Goal: Task Accomplishment & Management: Manage account settings

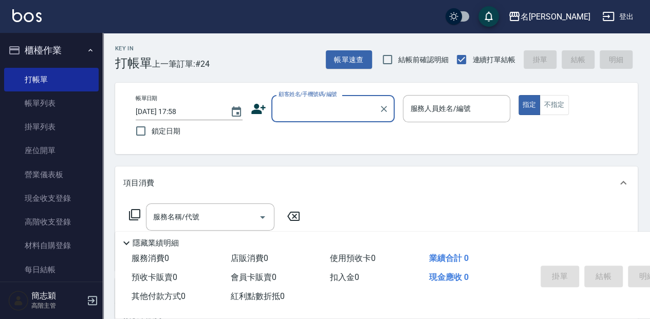
click at [290, 118] on div "顧客姓名/手機號碼/編號" at bounding box center [332, 108] width 123 height 27
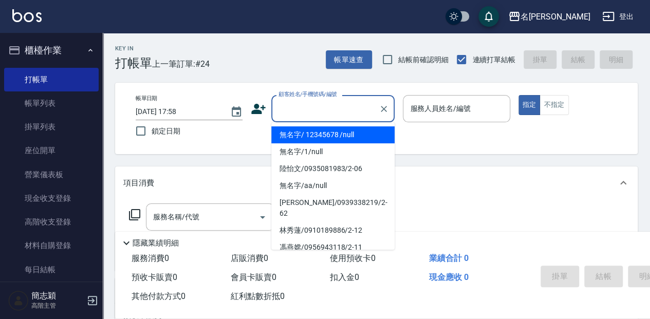
click at [324, 136] on li "無名字/ 12345678 /null" at bounding box center [332, 134] width 123 height 17
type input "無名字/ 12345678 /null"
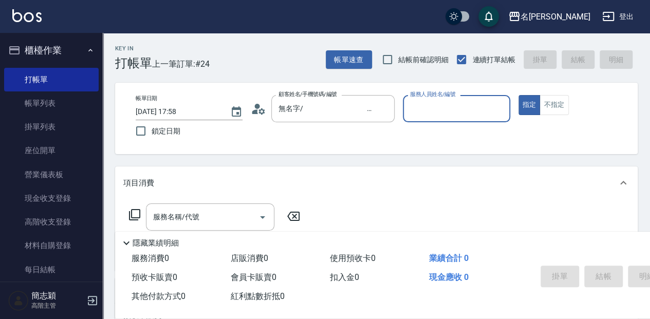
click at [422, 115] on input "服務人員姓名/編號" at bounding box center [456, 109] width 98 height 18
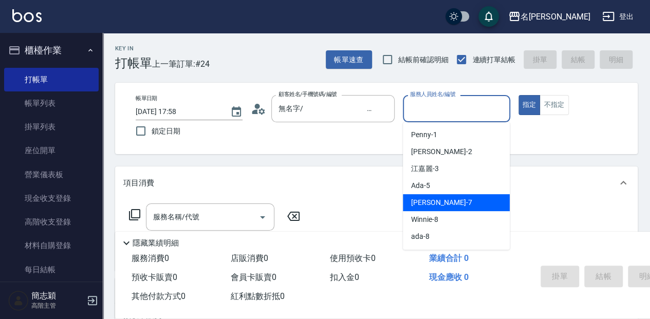
click at [450, 203] on div "[PERSON_NAME] -7" at bounding box center [456, 202] width 107 height 17
type input "[PERSON_NAME]-7"
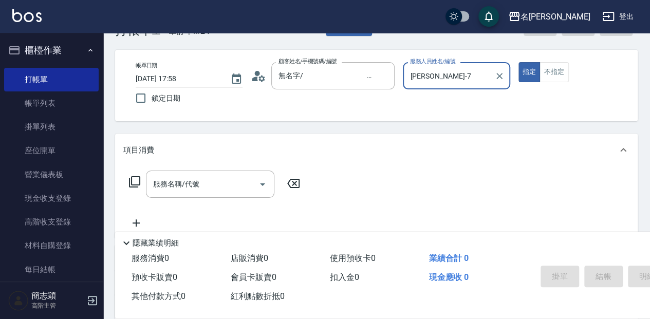
scroll to position [34, 0]
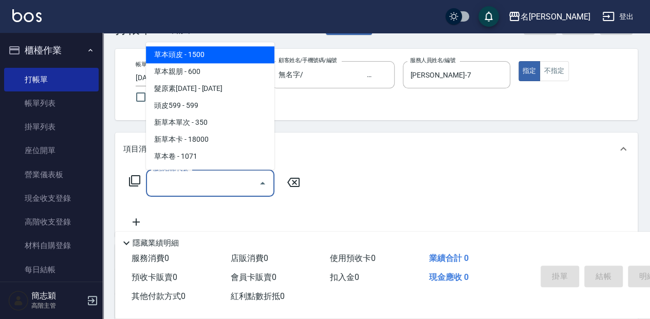
drag, startPoint x: 186, startPoint y: 183, endPoint x: 201, endPoint y: 191, distance: 17.0
click at [187, 184] on input "服務名稱/代號" at bounding box center [203, 183] width 104 height 18
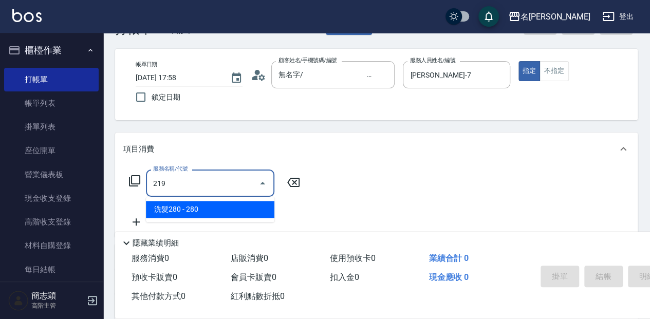
type input "洗髮280(219)"
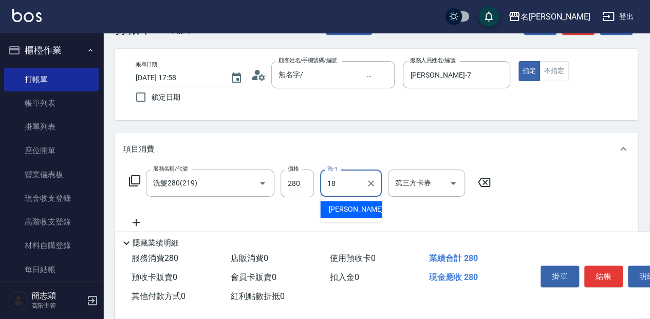
type input "[PERSON_NAME]-18"
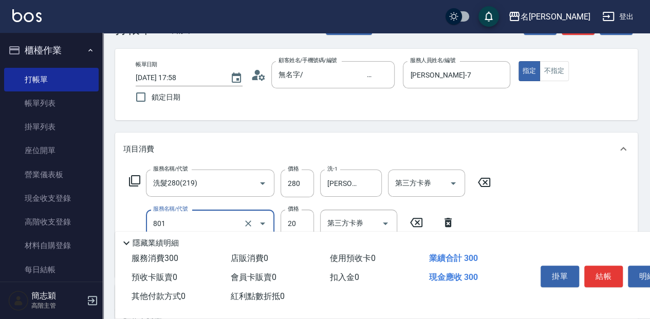
type input "潤絲20(801)"
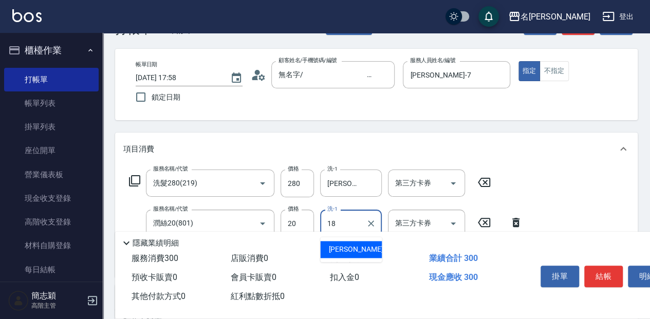
type input "[PERSON_NAME]-18"
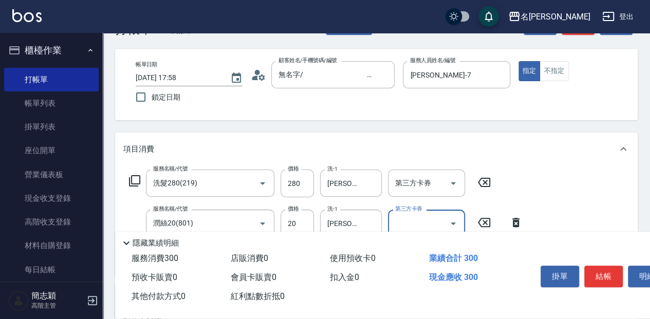
click at [602, 278] on button "結帳" at bounding box center [603, 277] width 39 height 22
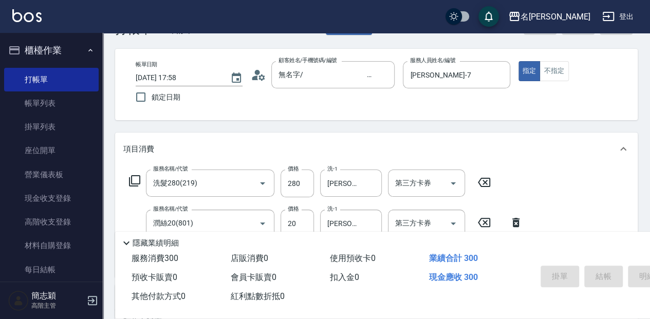
type input "[DATE] 18:56"
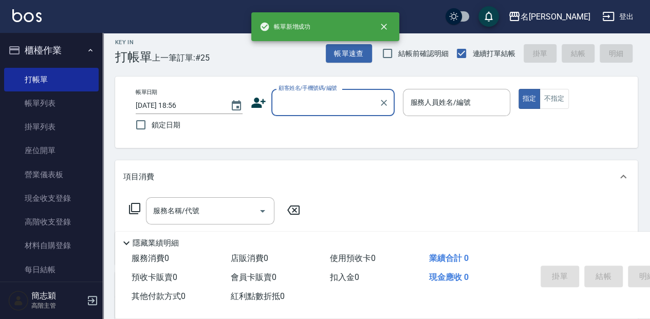
scroll to position [0, 0]
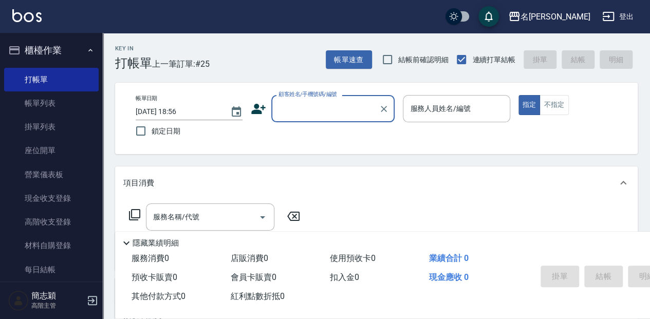
drag, startPoint x: 307, startPoint y: 115, endPoint x: 306, endPoint y: 121, distance: 5.9
click at [307, 115] on input "顧客姓名/手機號碼/編號" at bounding box center [325, 109] width 99 height 18
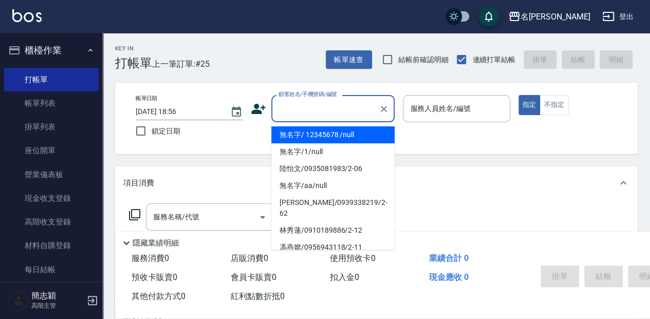
click at [303, 135] on li "無名字/ 12345678 /null" at bounding box center [332, 134] width 123 height 17
type input "無名字/ 12345678 /null"
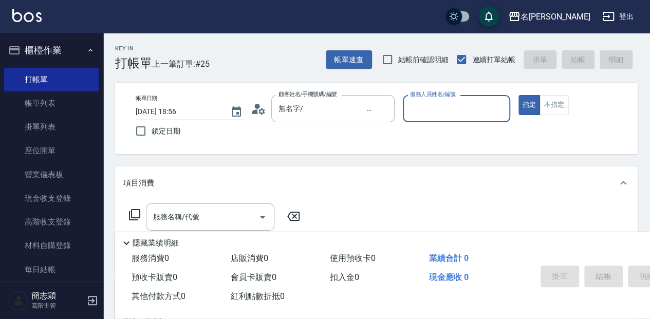
click at [423, 112] on input "服務人員姓名/編號" at bounding box center [456, 109] width 98 height 18
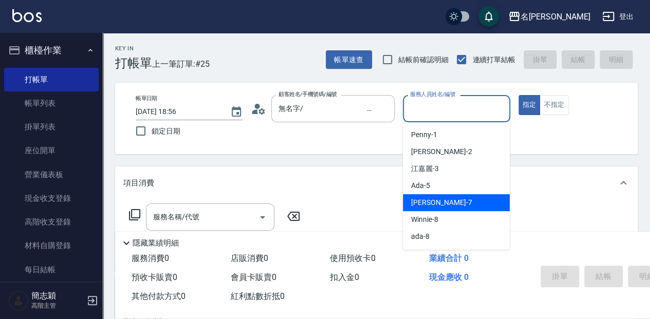
click at [455, 206] on div "Jessica -7" at bounding box center [456, 202] width 107 height 17
type input "[PERSON_NAME]-7"
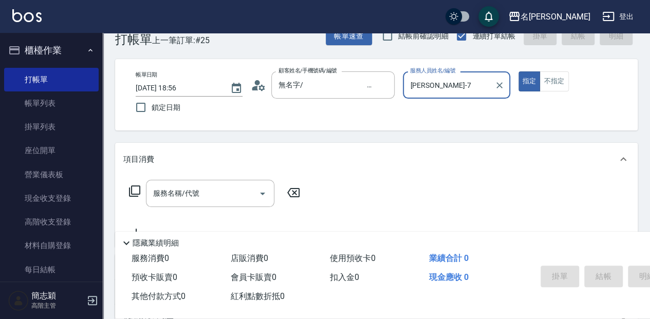
scroll to position [34, 0]
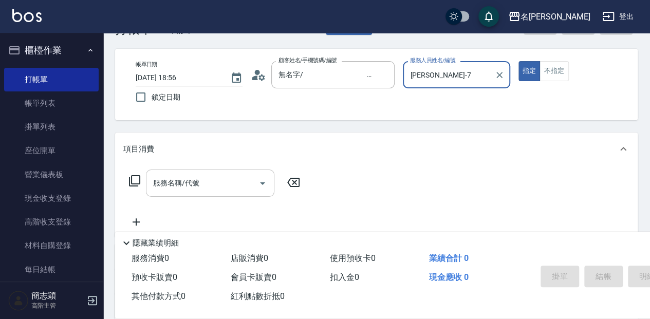
click at [177, 184] on input "服務名稱/代號" at bounding box center [203, 183] width 104 height 18
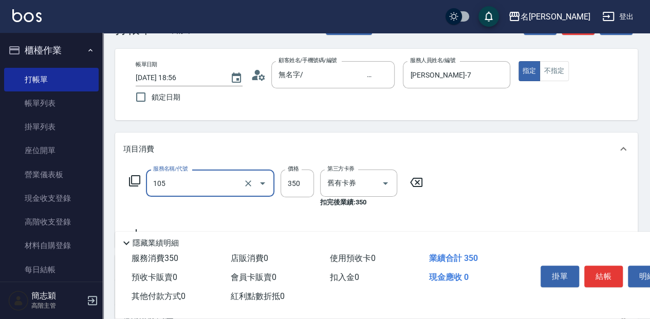
type input "新草本單次(105)"
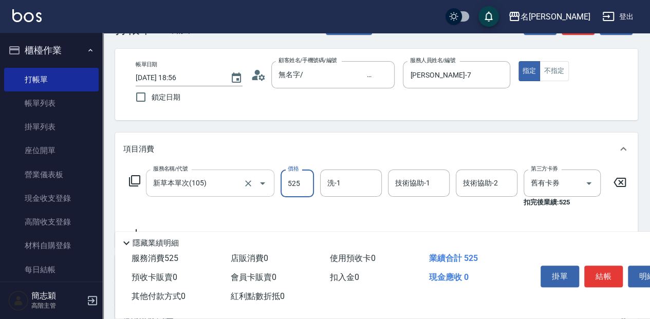
type input "525"
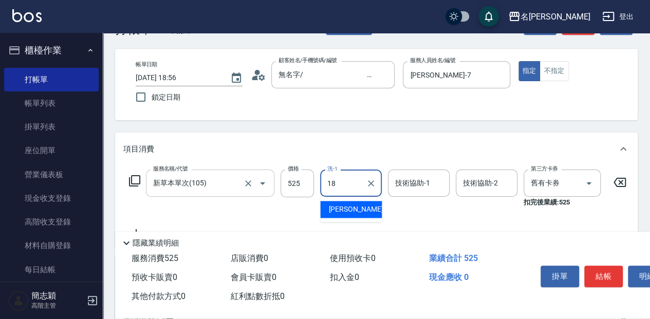
type input "[PERSON_NAME]-18"
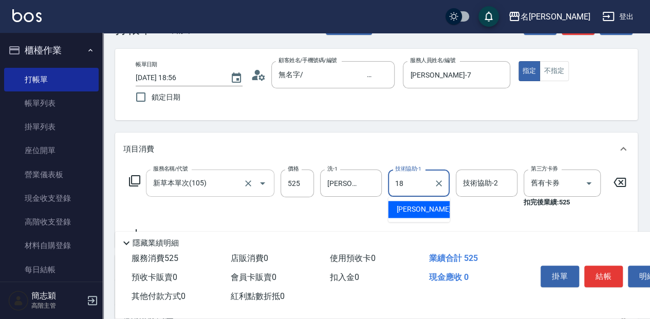
type input "[PERSON_NAME]-18"
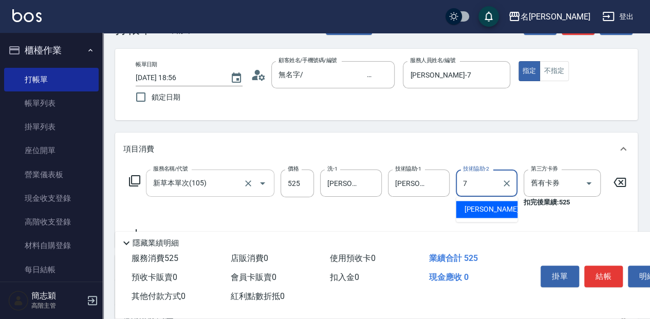
type input "[PERSON_NAME]-7"
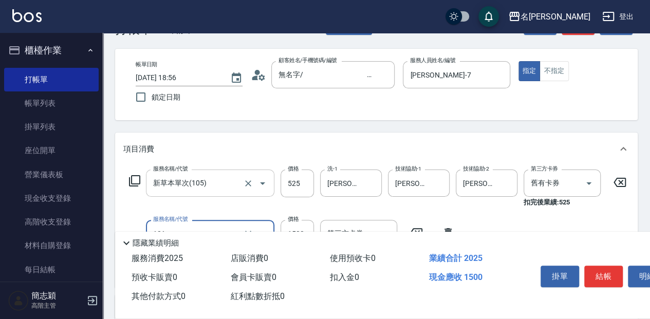
type input "草本頭皮(101)"
type input "200"
click at [604, 272] on button "結帳" at bounding box center [603, 277] width 39 height 22
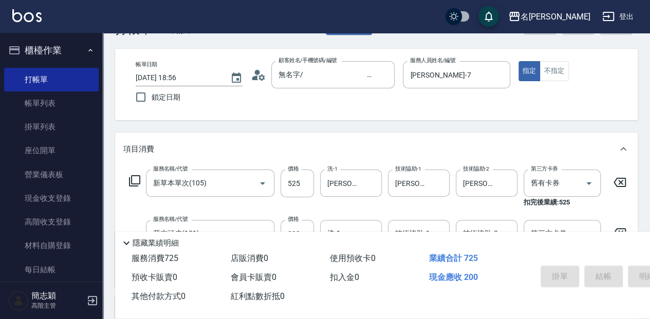
type input "2025/09/10 18:57"
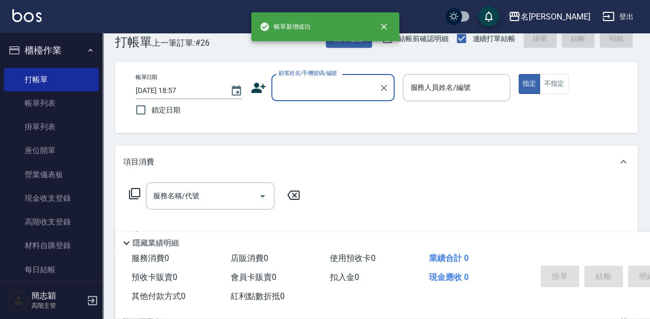
scroll to position [0, 0]
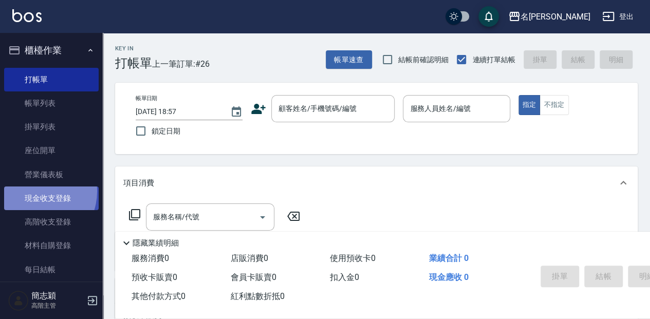
click at [34, 192] on link "現金收支登錄" at bounding box center [51, 199] width 95 height 24
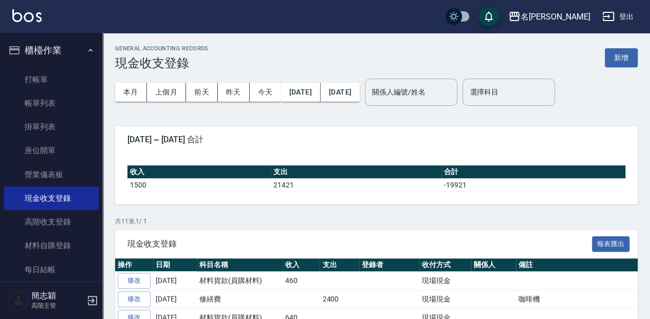
scroll to position [34, 0]
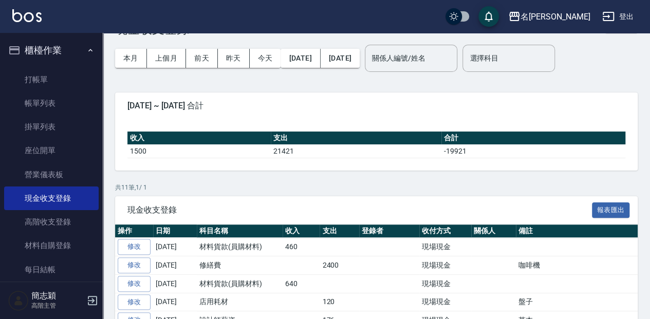
click at [620, 47] on div "本月 上個月 前天 昨天 今天 2025/09/01 2025/09/10 關係人編號/姓名 關係人編號/姓名 選擇科目 選擇科目" at bounding box center [376, 58] width 523 height 44
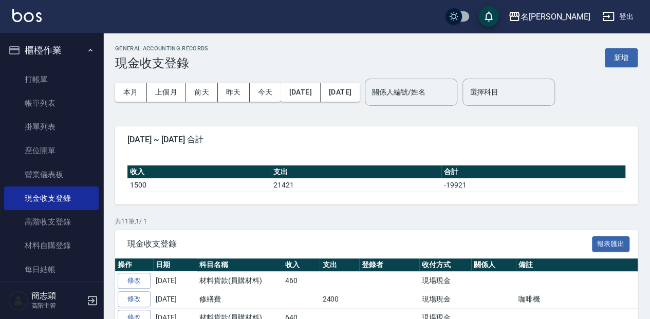
scroll to position [0, 0]
click at [616, 62] on button "新增" at bounding box center [621, 57] width 33 height 19
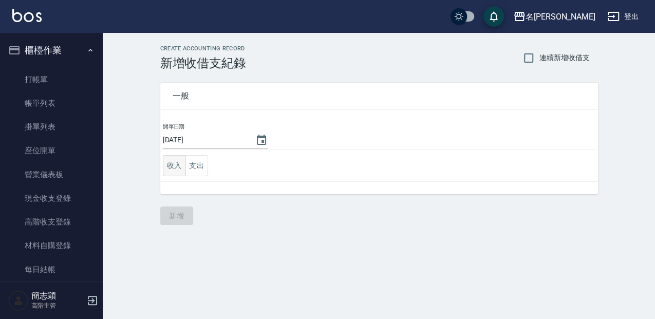
click at [175, 161] on button "收入" at bounding box center [174, 165] width 23 height 21
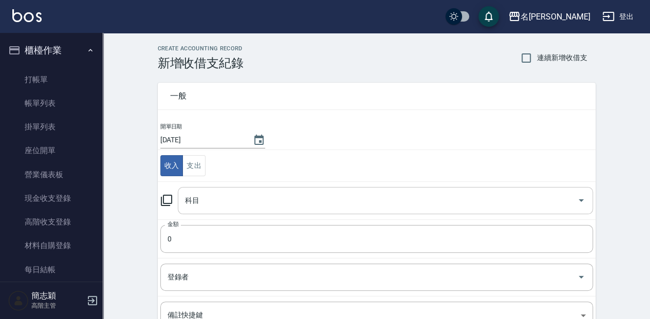
click at [217, 201] on input "科目" at bounding box center [377, 201] width 390 height 18
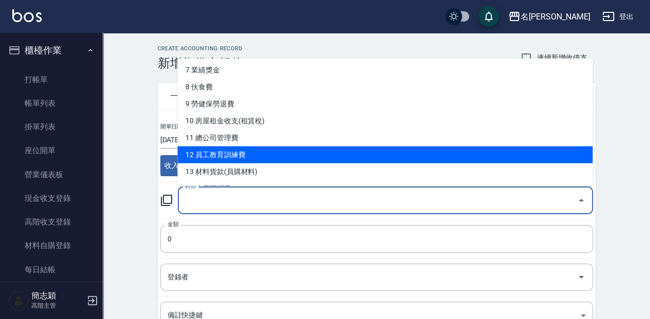
scroll to position [171, 0]
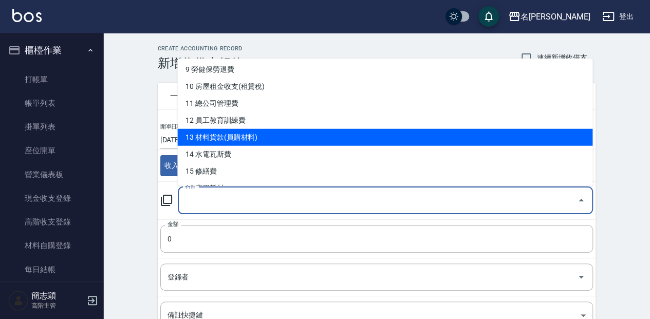
click at [259, 144] on li "13 材料貨款(員購材料)" at bounding box center [384, 136] width 415 height 17
type input "13 材料貨款(員購材料)"
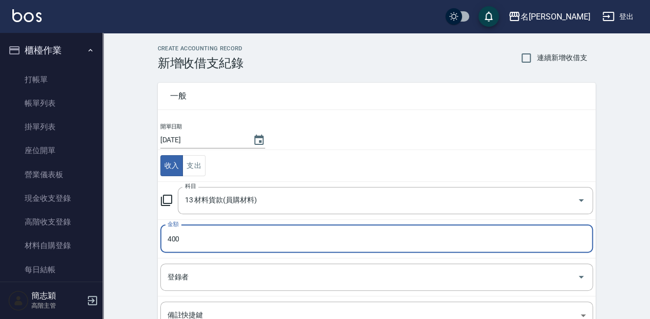
type input "400"
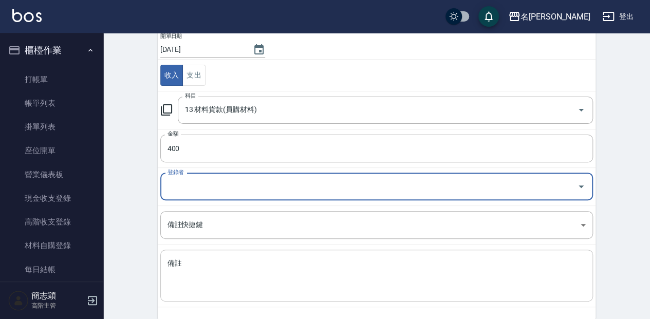
scroll to position [103, 0]
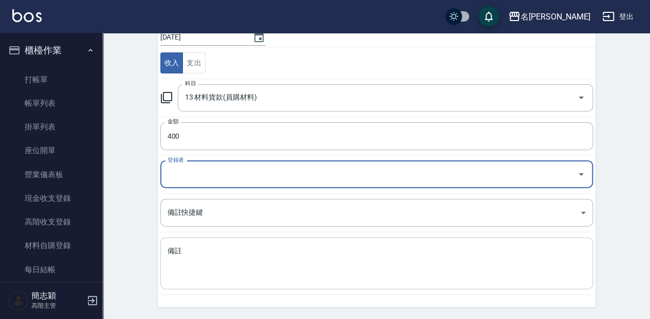
click at [332, 255] on textarea "備註" at bounding box center [376, 263] width 418 height 35
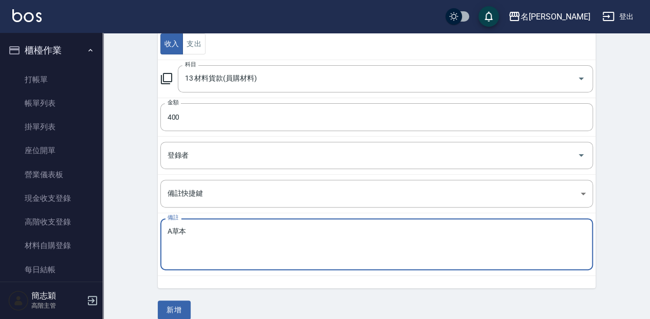
scroll to position [133, 0]
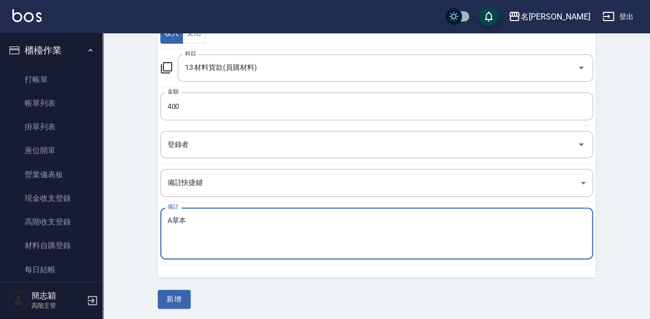
click at [144, 306] on div "CREATE ACCOUNTING RECORD 新增收借支紀錄 連續新增收借支 一般 開單日期 2025/09/10 收入 支出 科目 13 材料貨款(員購…" at bounding box center [376, 110] width 547 height 421
click at [172, 220] on textarea "A草本" at bounding box center [376, 233] width 418 height 35
type textarea "瓦皮草本"
click at [175, 291] on button "新增" at bounding box center [174, 299] width 33 height 19
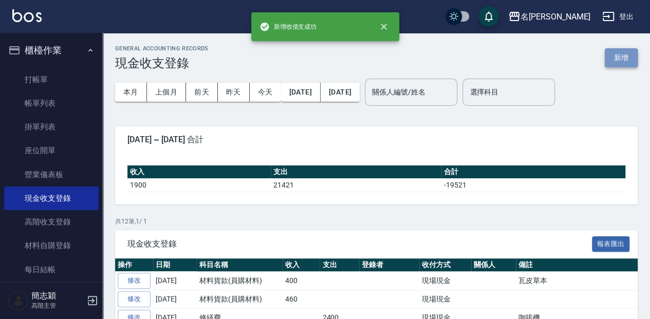
click at [633, 58] on button "新增" at bounding box center [621, 57] width 33 height 19
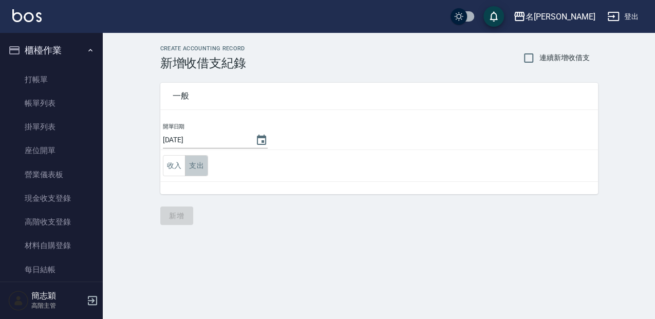
drag, startPoint x: 192, startPoint y: 160, endPoint x: 198, endPoint y: 166, distance: 8.4
click at [193, 160] on button "支出" at bounding box center [196, 165] width 23 height 21
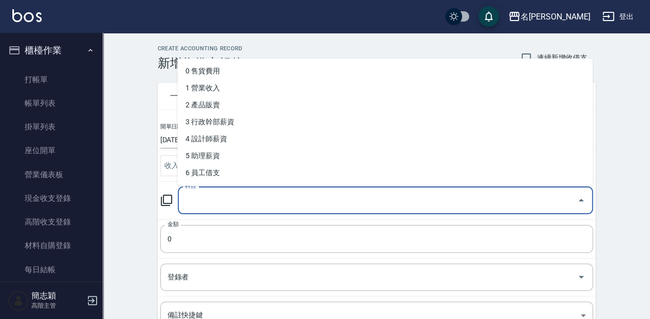
click at [215, 202] on input "科目" at bounding box center [377, 201] width 390 height 18
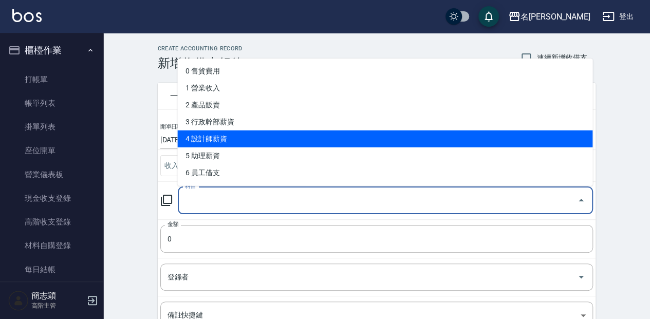
click at [252, 134] on li "4 設計師薪資" at bounding box center [384, 138] width 415 height 17
type input "4 設計師薪資"
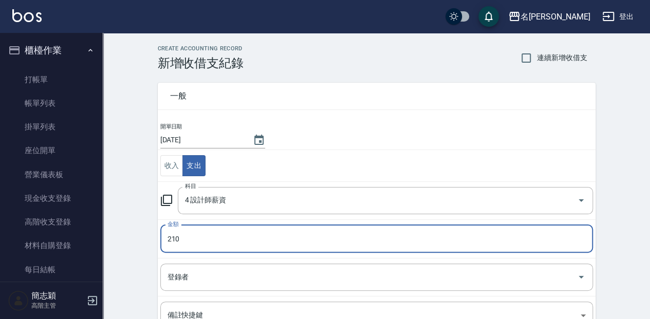
type input "210"
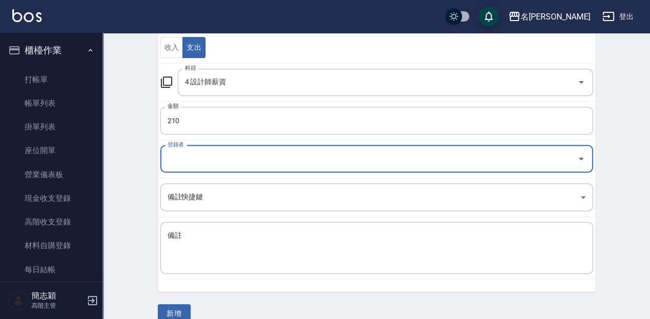
scroll to position [133, 0]
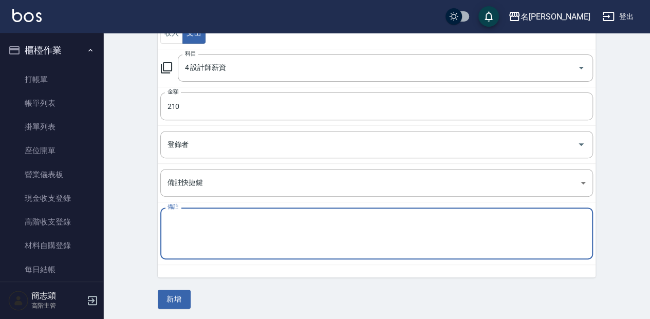
click at [325, 221] on textarea "備註" at bounding box center [376, 233] width 418 height 35
type textarea "維尼草本卡"
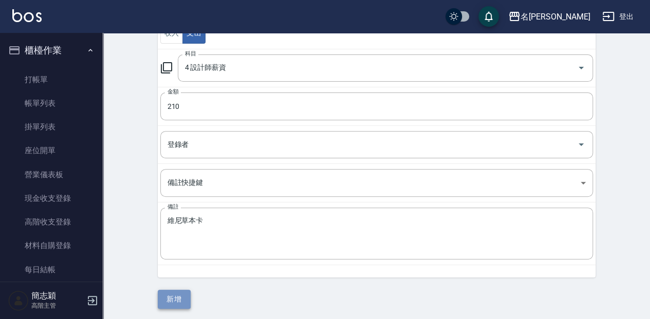
click at [164, 302] on button "新增" at bounding box center [174, 299] width 33 height 19
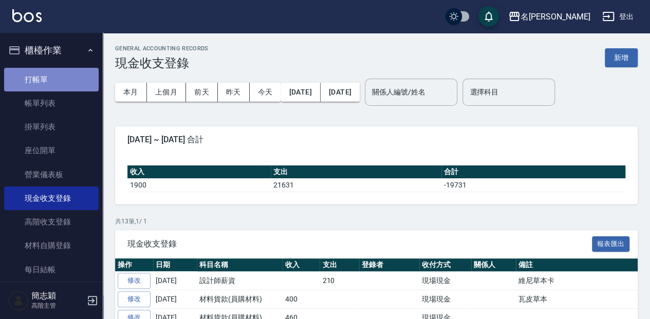
click at [66, 68] on link "打帳單" at bounding box center [51, 80] width 95 height 24
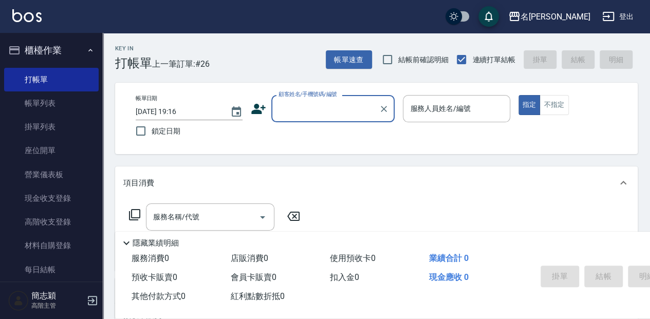
click at [314, 107] on input "顧客姓名/手機號碼/編號" at bounding box center [325, 109] width 99 height 18
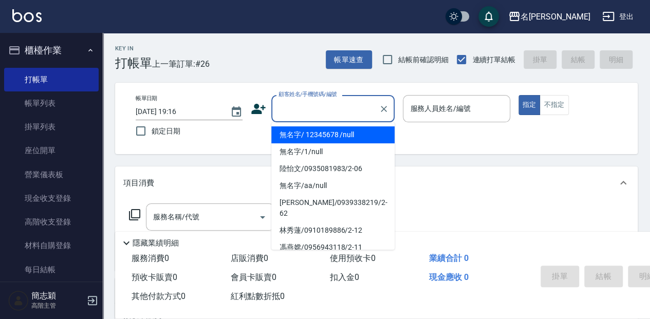
click at [316, 138] on li "無名字/ 12345678 /null" at bounding box center [332, 134] width 123 height 17
type input "無名字/ 12345678 /null"
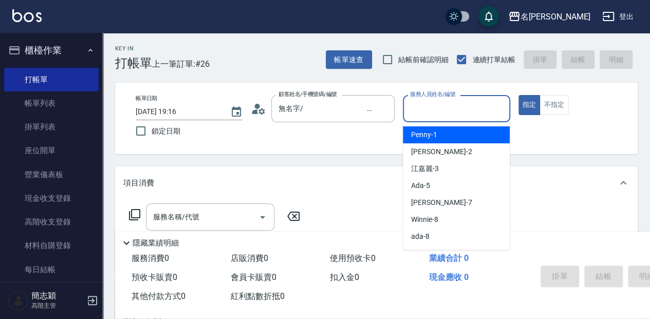
click at [452, 102] on input "服務人員姓名/編號" at bounding box center [456, 109] width 98 height 18
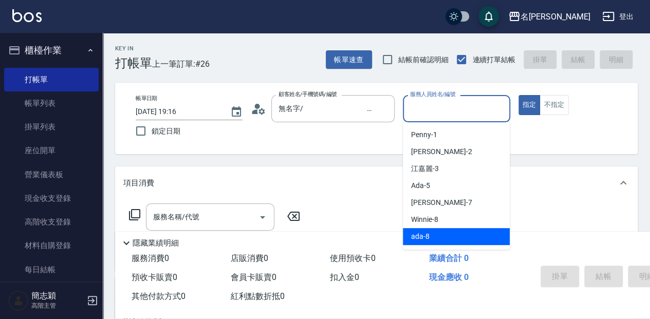
click at [448, 232] on div "ada -8" at bounding box center [456, 236] width 107 height 17
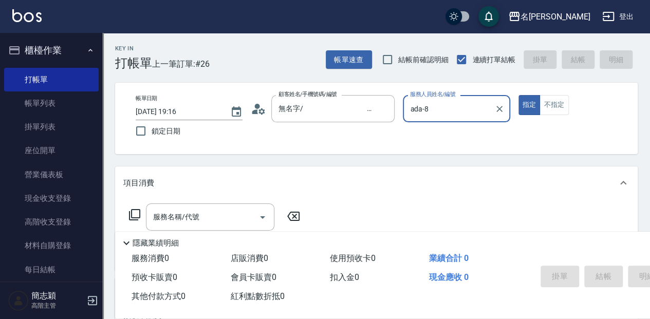
type input "ada-8"
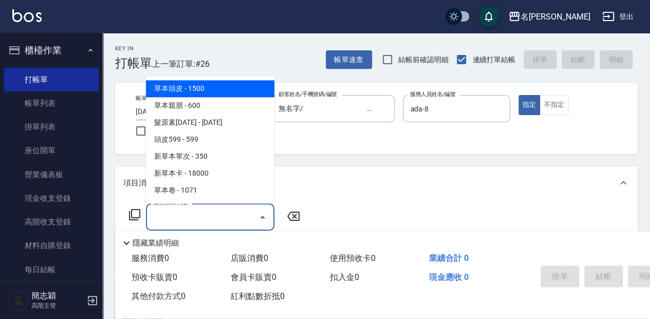
click at [219, 211] on input "服務名稱/代號" at bounding box center [203, 217] width 104 height 18
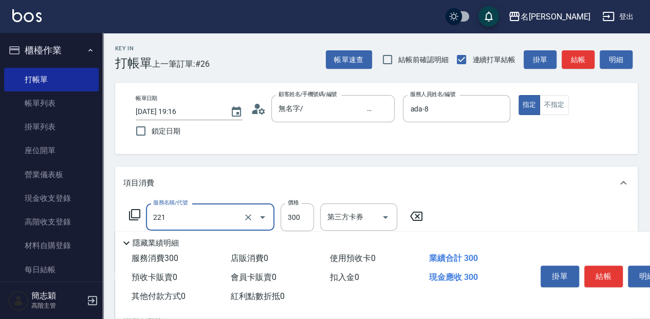
type input "洗髮300(221)"
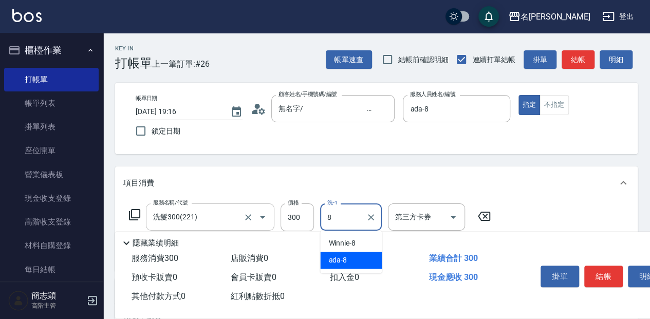
type input "ada-8"
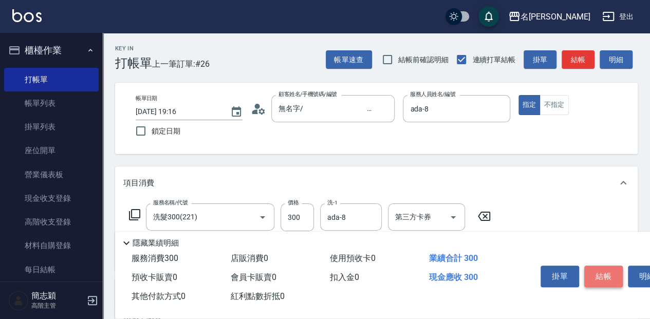
click at [594, 268] on button "結帳" at bounding box center [603, 277] width 39 height 22
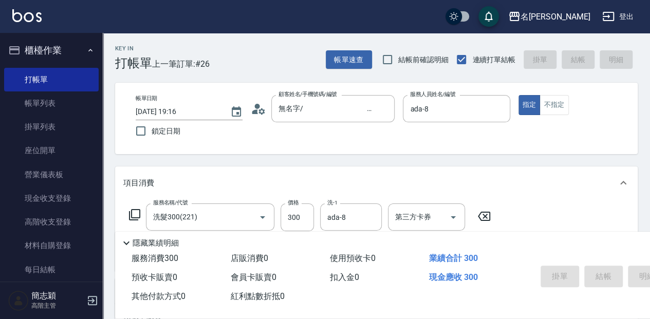
type input "2025/09/10 19:17"
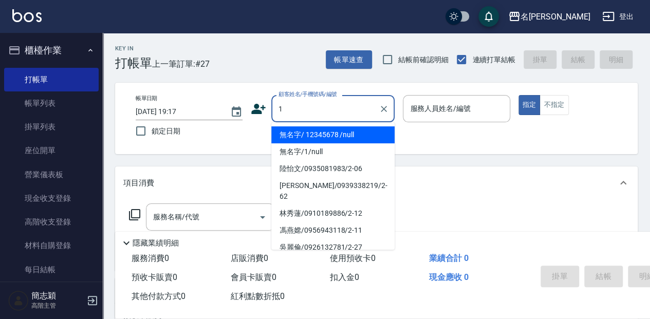
type input "無名字/ 12345678 /null"
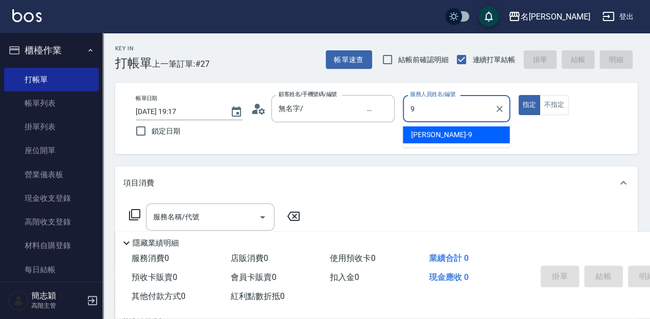
type input "Anna-9"
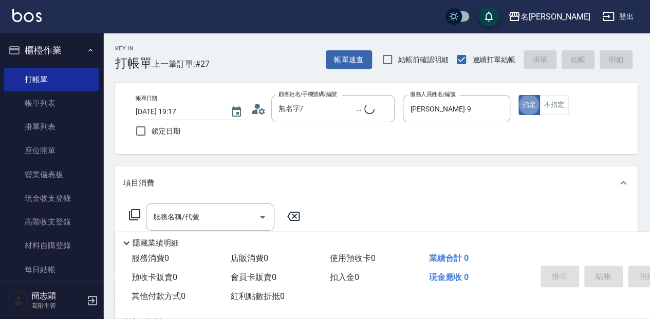
type button "true"
type input "無名字/1/null"
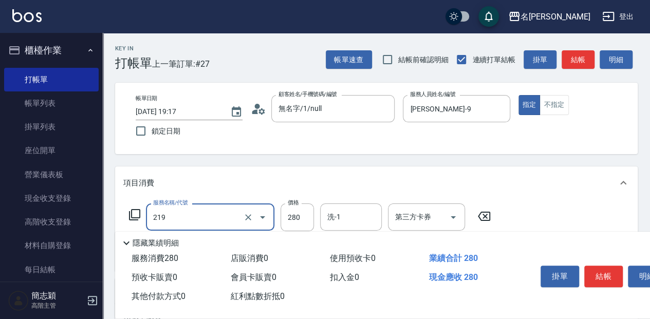
type input "洗髮280(219)"
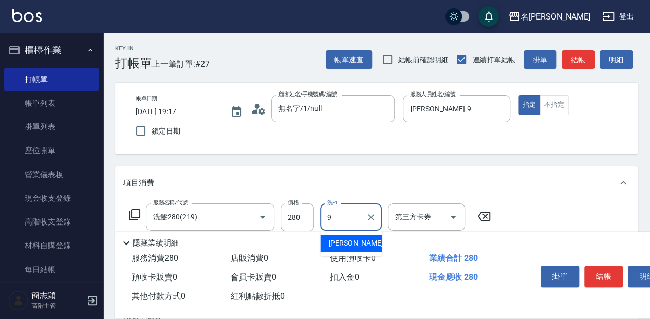
type input "Anna-9"
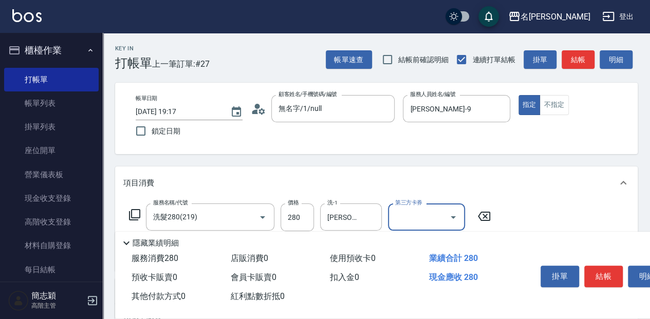
click at [586, 266] on button "結帳" at bounding box center [603, 277] width 39 height 22
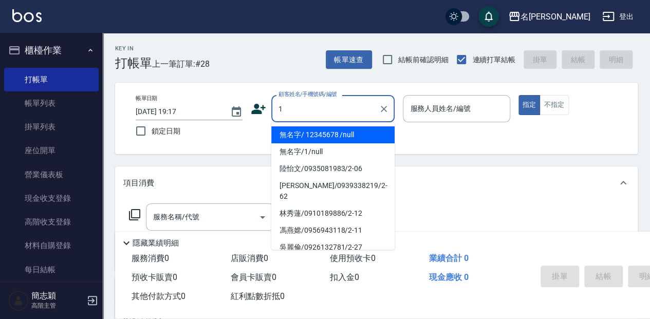
type input "無名字/ 12345678 /null"
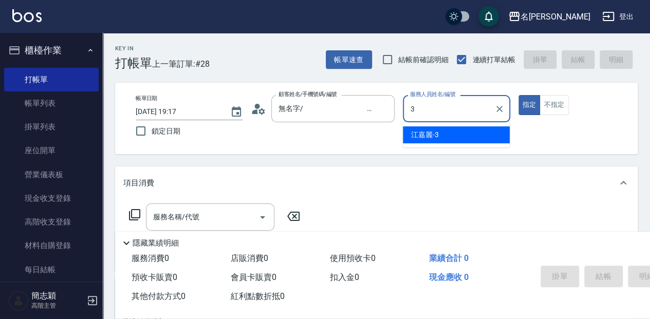
type input "江嘉麗-3"
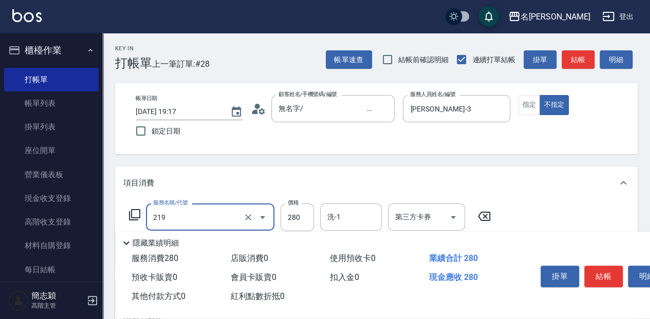
type input "洗髮280(219)"
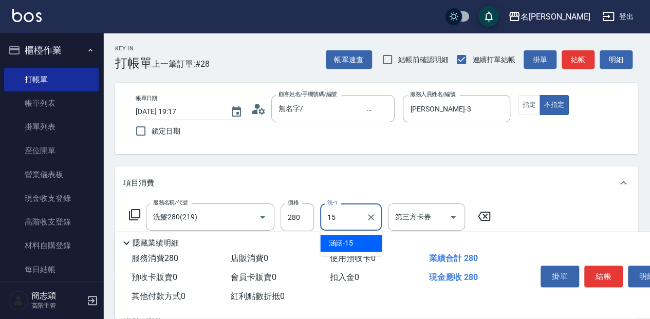
type input "涵涵-15"
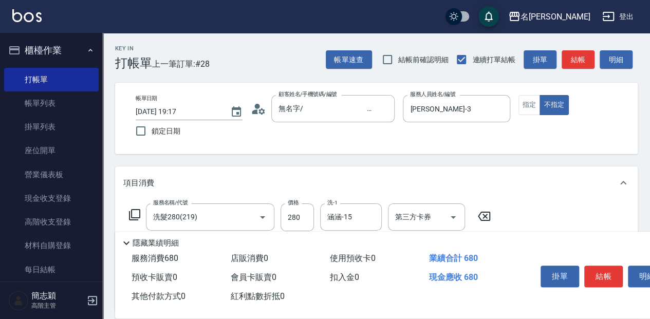
type input "剪髮(400)(401)"
type input "100"
type input "潤絲20(801)"
type input "涵涵-15"
click at [586, 266] on button "結帳" at bounding box center [603, 277] width 39 height 22
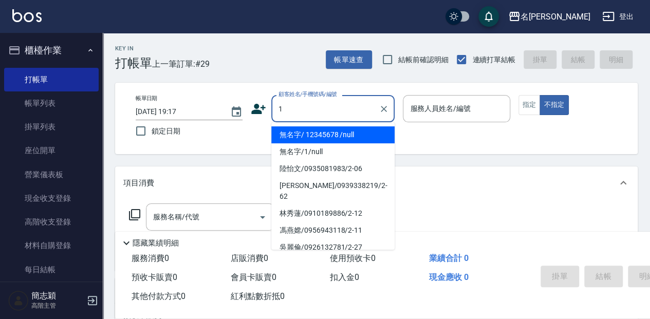
type input "無名字/ 12345678 /null"
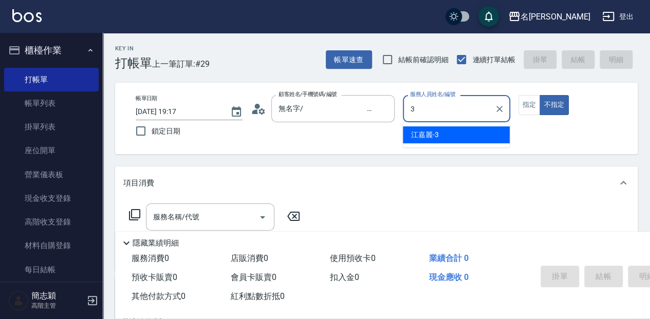
type input "江嘉麗-3"
type button "false"
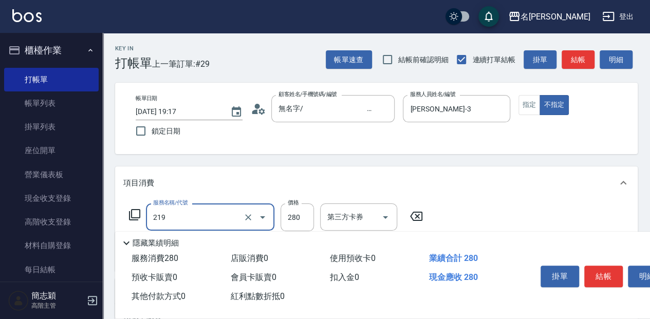
type input "洗髮280(219)"
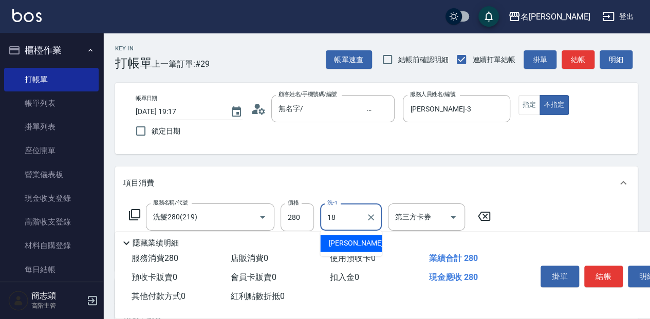
type input "[PERSON_NAME]-18"
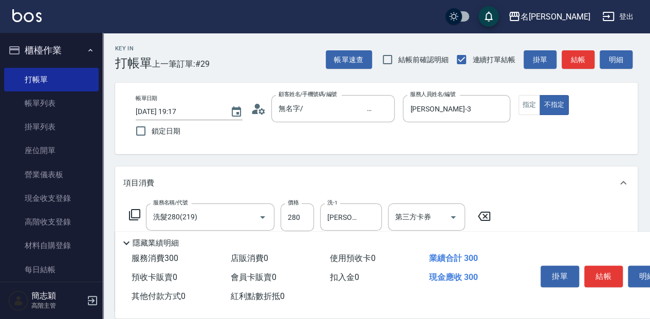
type input "潤絲20(801)"
type input "[PERSON_NAME]-18"
click at [589, 262] on div "掛單 結帳 明細" at bounding box center [603, 278] width 134 height 32
click at [596, 266] on button "結帳" at bounding box center [603, 277] width 39 height 22
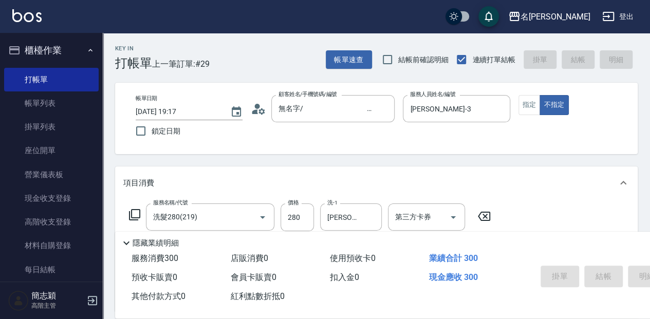
type input "2025/09/10 19:18"
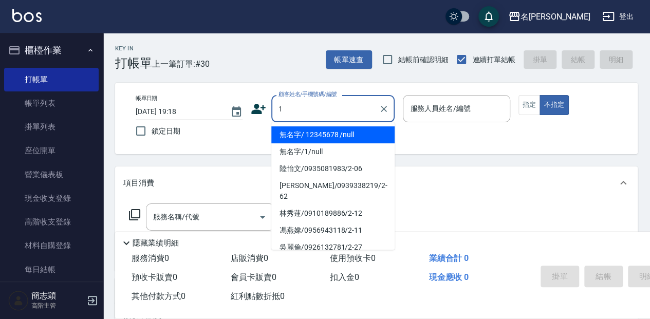
type input "無名字/ 12345678 /null"
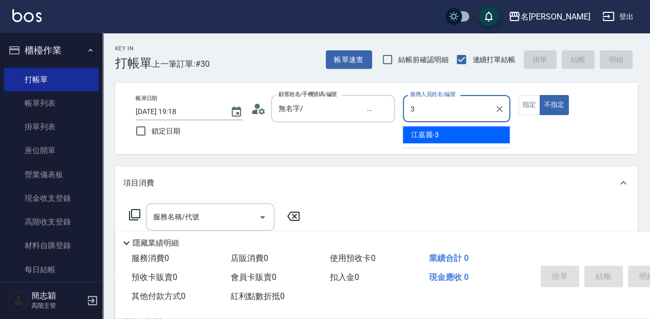
type input "江嘉麗-3"
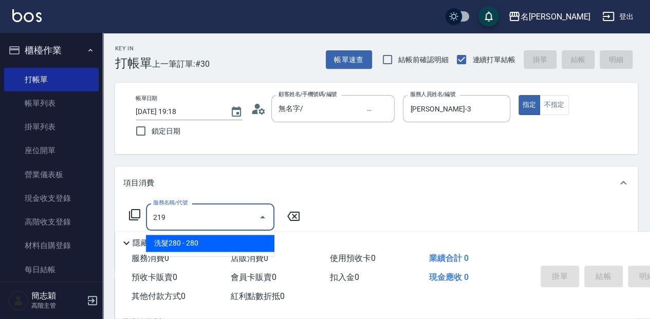
type input "洗髮280(219)"
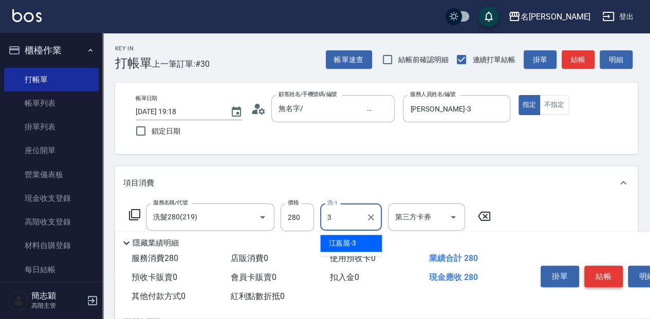
type input "江嘉麗-3"
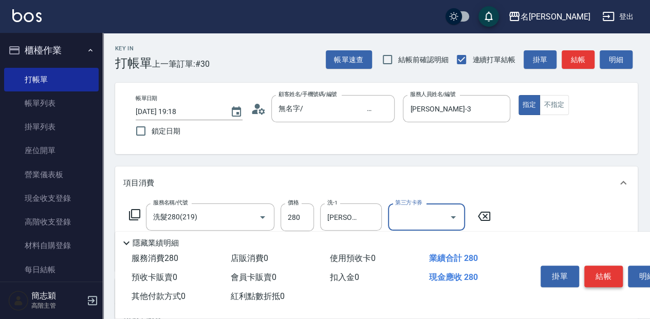
click at [596, 266] on button "結帳" at bounding box center [603, 277] width 39 height 22
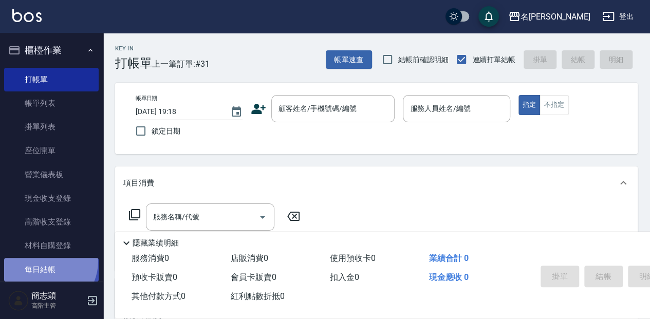
click at [44, 261] on link "每日結帳" at bounding box center [51, 270] width 95 height 24
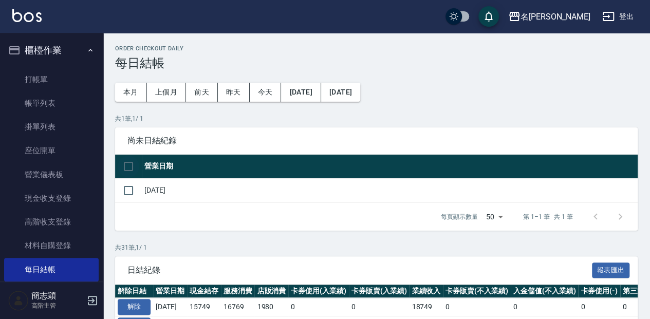
click at [139, 174] on input "checkbox" at bounding box center [129, 167] width 22 height 22
checkbox input "true"
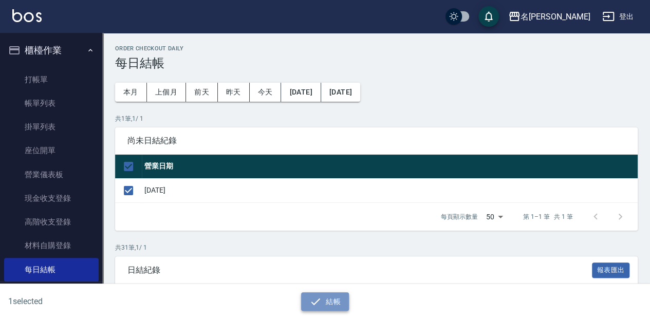
click at [332, 299] on button "結帳" at bounding box center [325, 301] width 48 height 19
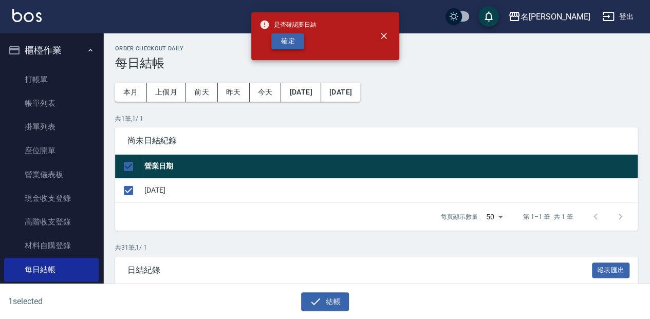
click at [295, 42] on button "確定" at bounding box center [287, 41] width 33 height 16
checkbox input "false"
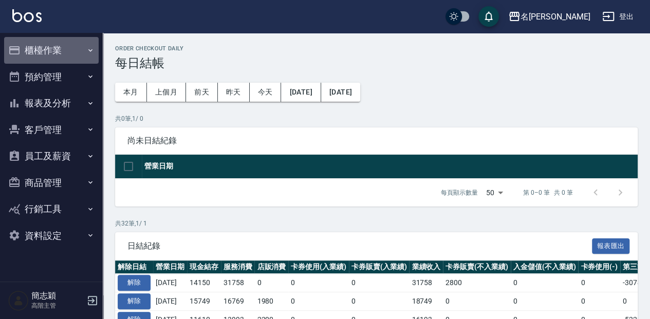
click at [81, 44] on button "櫃檯作業" at bounding box center [51, 50] width 95 height 27
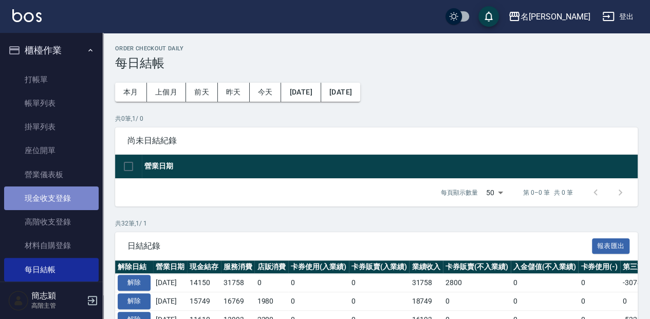
click at [72, 191] on link "現金收支登錄" at bounding box center [51, 199] width 95 height 24
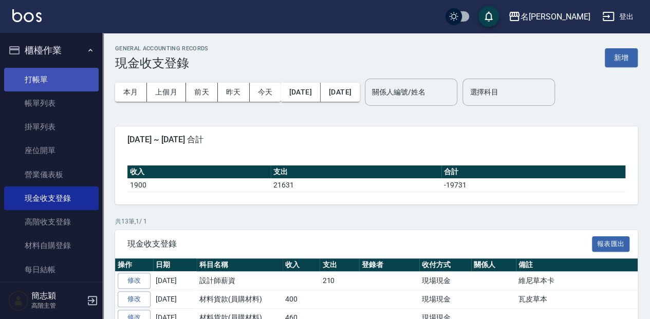
click at [48, 83] on link "打帳單" at bounding box center [51, 80] width 95 height 24
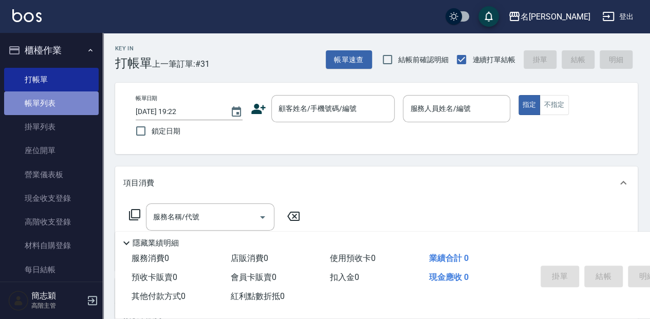
click at [55, 104] on link "帳單列表" at bounding box center [51, 103] width 95 height 24
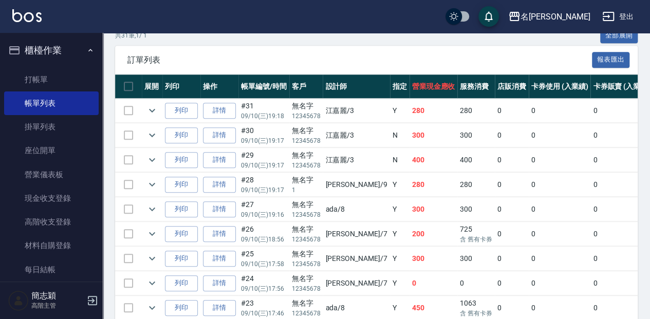
scroll to position [239, 0]
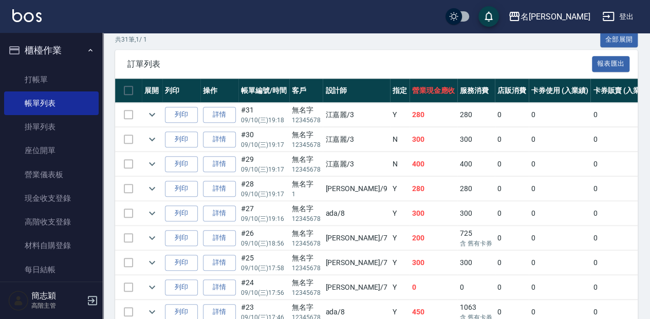
click at [227, 240] on link "詳情" at bounding box center [219, 238] width 33 height 16
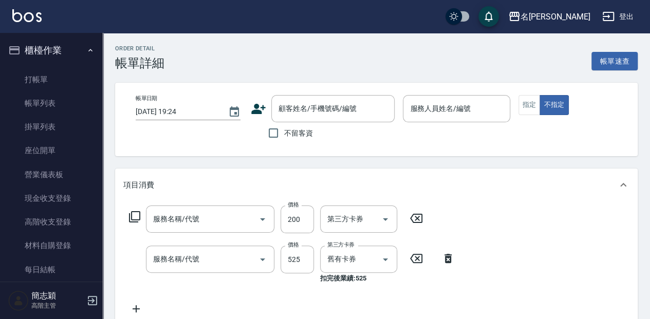
type input "[DATE] 18:56"
type input "[PERSON_NAME]-7"
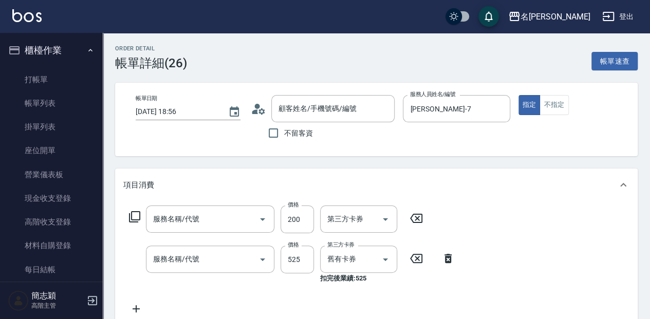
type input "草本頭皮(101)"
type input "新草本單次(105)"
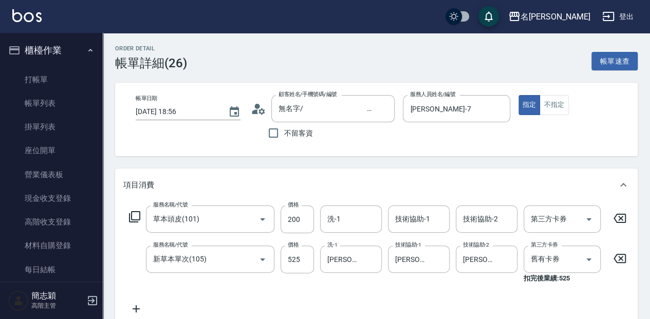
type input "無名字/ 12345678 /null"
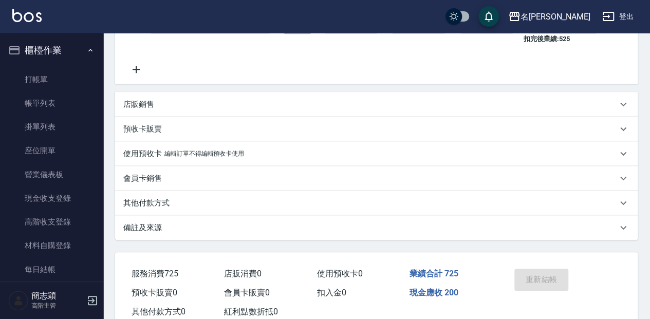
scroll to position [239, 0]
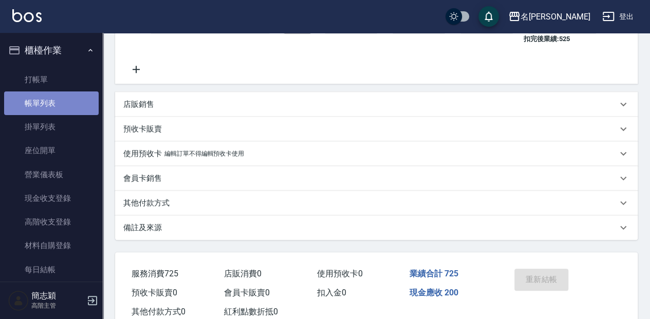
click at [57, 102] on link "帳單列表" at bounding box center [51, 103] width 95 height 24
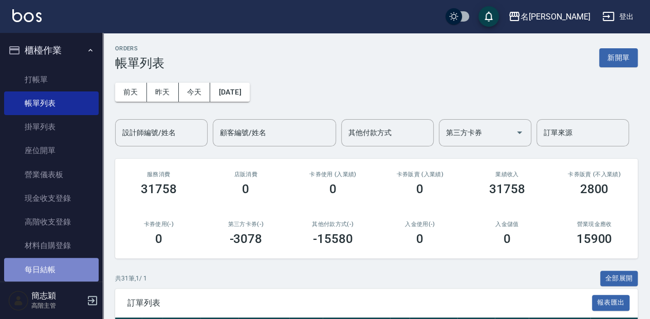
click at [57, 272] on link "每日結帳" at bounding box center [51, 270] width 95 height 24
